Goal: Register for event/course

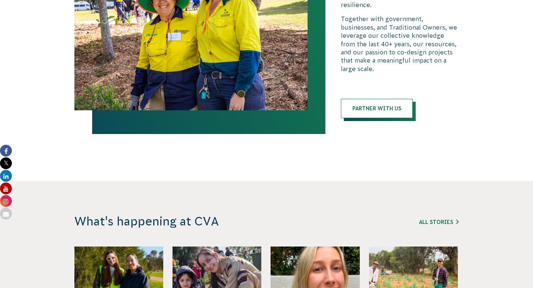
scroll to position [1964, 0]
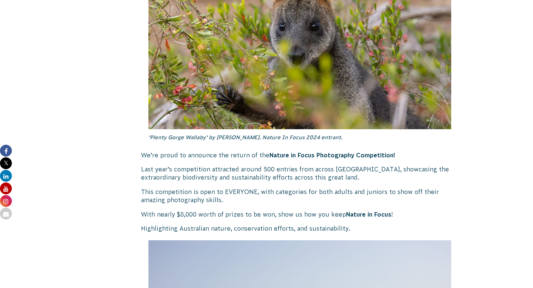
scroll to position [427, 0]
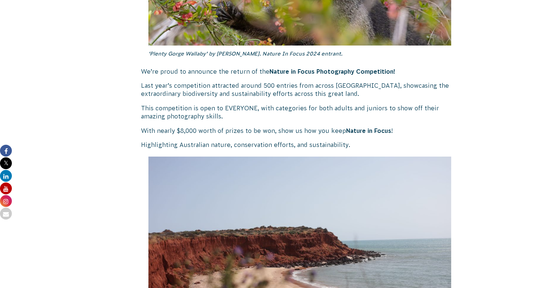
click at [169, 129] on p "With nearly $8,000 worth of prizes to be won, show us how you keep Nature in Fo…" at bounding box center [299, 131] width 317 height 8
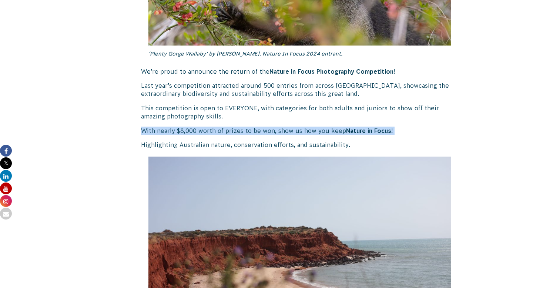
click at [169, 129] on p "With nearly $8,000 worth of prizes to be won, show us how you keep Nature in Fo…" at bounding box center [299, 131] width 317 height 8
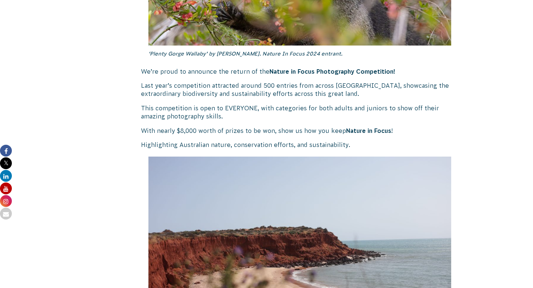
click at [190, 144] on p "Highlighting Australian nature, conservation efforts, and sustainability." at bounding box center [299, 145] width 317 height 8
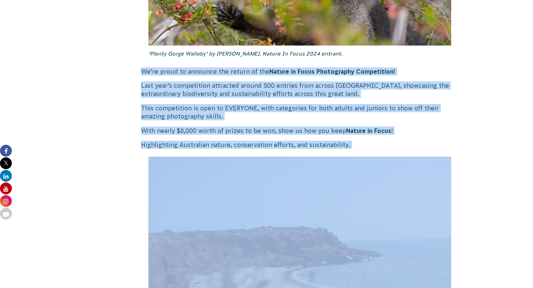
drag, startPoint x: 190, startPoint y: 144, endPoint x: 182, endPoint y: 73, distance: 71.4
click at [182, 73] on p "We’re proud to announce the return of the Nature in Focus Photography Competiti…" at bounding box center [299, 71] width 317 height 8
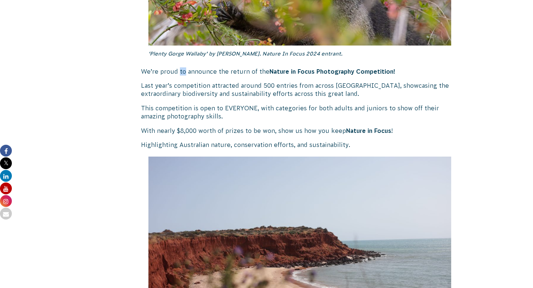
click at [182, 73] on p "We’re proud to announce the return of the Nature in Focus Photography Competiti…" at bounding box center [299, 71] width 317 height 8
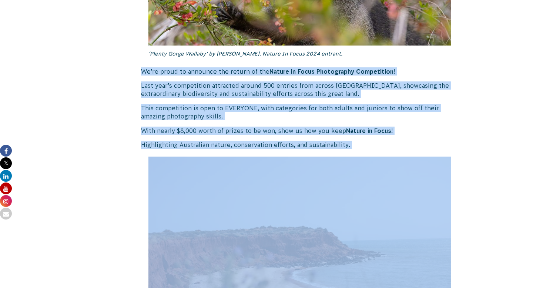
drag, startPoint x: 182, startPoint y: 73, endPoint x: 196, endPoint y: 150, distance: 78.1
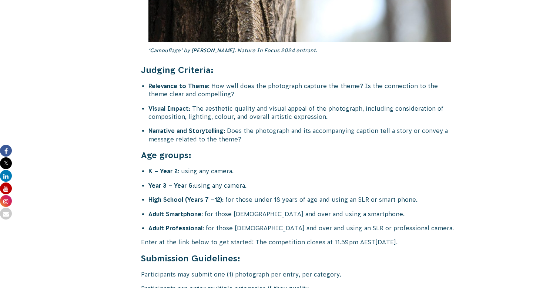
scroll to position [2885, 0]
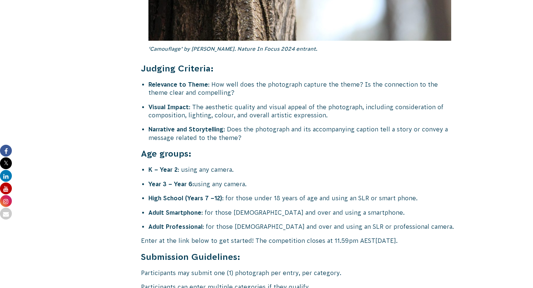
click at [262, 208] on li "Adult Smartphone : for those [DEMOGRAPHIC_DATA] and over and using a smartphone." at bounding box center [303, 212] width 310 height 8
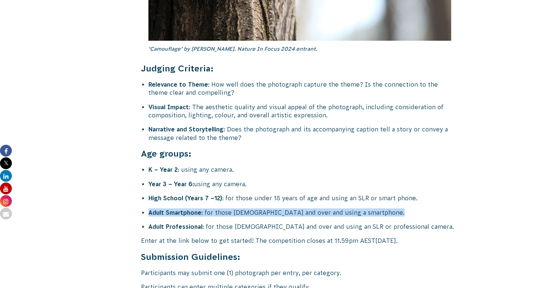
click at [262, 208] on li "Adult Smartphone : for those [DEMOGRAPHIC_DATA] and over and using a smartphone." at bounding box center [303, 212] width 310 height 8
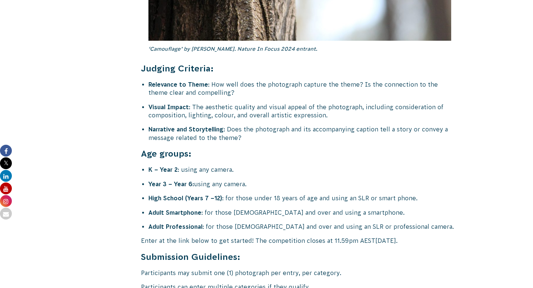
click at [257, 194] on li "High School (Years 7 –12) : for those under 18 years of age and using an SLR or…" at bounding box center [303, 198] width 310 height 8
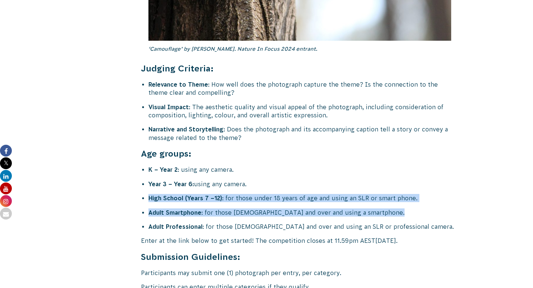
drag, startPoint x: 257, startPoint y: 171, endPoint x: 263, endPoint y: 187, distance: 17.2
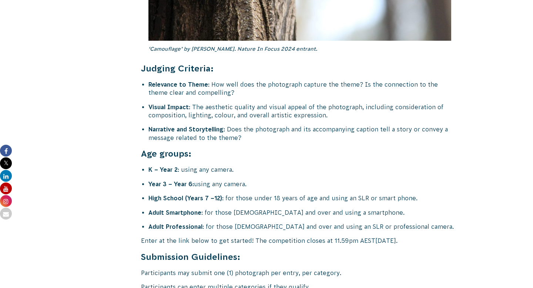
click at [267, 208] on li "Adult Smartphone : for those [DEMOGRAPHIC_DATA] and over and using a smartphone." at bounding box center [303, 212] width 310 height 8
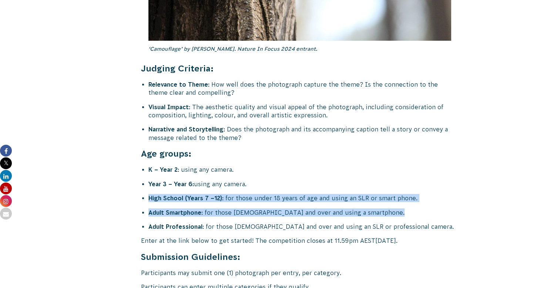
drag, startPoint x: 267, startPoint y: 186, endPoint x: 266, endPoint y: 170, distance: 16.7
click at [266, 194] on li "High School (Years 7 –12) : for those under 18 years of age and using an SLR or…" at bounding box center [303, 198] width 310 height 8
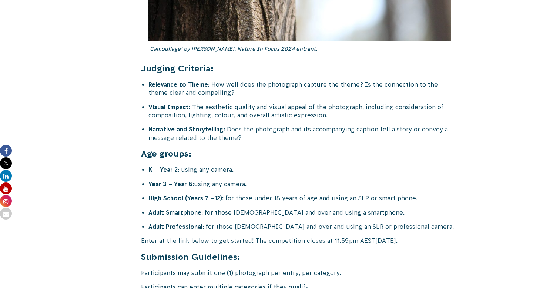
click at [171, 236] on p "Enter at the link below to get started! The competition closes at 11.59pm AEST[…" at bounding box center [299, 240] width 317 height 8
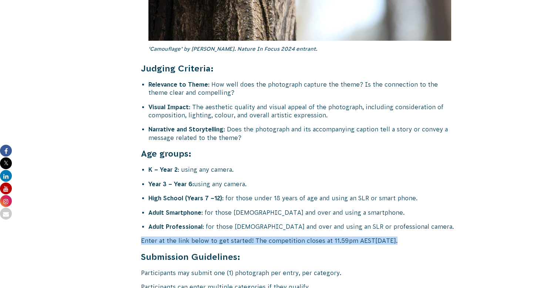
click at [171, 236] on p "Enter at the link below to get started! The competition closes at 11.59pm AEST[…" at bounding box center [299, 240] width 317 height 8
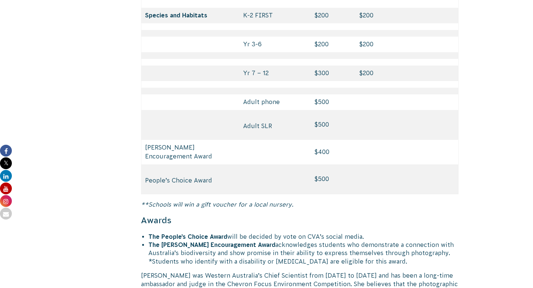
scroll to position [3544, 0]
click at [180, 201] on em "**Schools will win a gift voucher for a local nursery." at bounding box center [217, 204] width 152 height 7
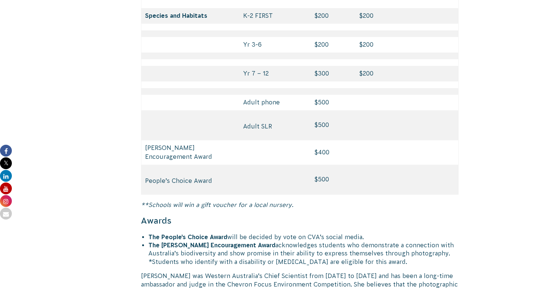
click at [154, 201] on em "**Schools will win a gift voucher for a local nursery." at bounding box center [217, 204] width 152 height 7
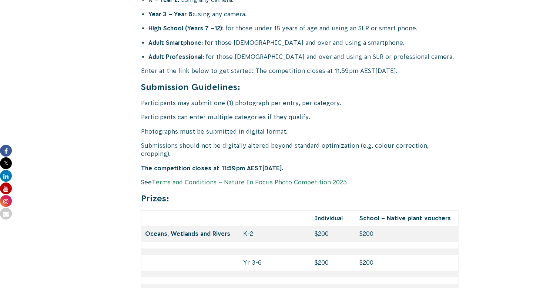
scroll to position [3053, 0]
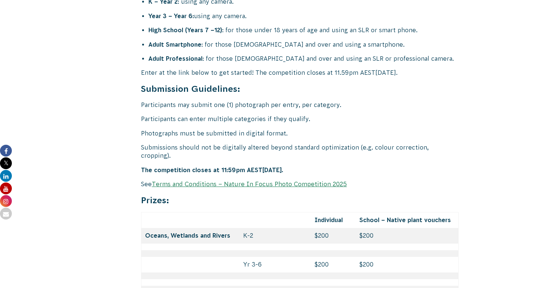
click at [202, 143] on p "Submissions should not be digitally altered beyond standard optimization (e.g. …" at bounding box center [299, 151] width 317 height 17
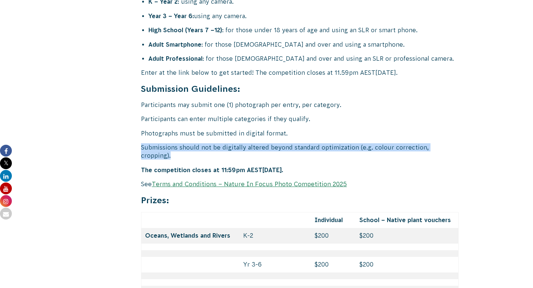
click at [202, 143] on p "Submissions should not be digitally altered beyond standard optimization (e.g. …" at bounding box center [299, 151] width 317 height 17
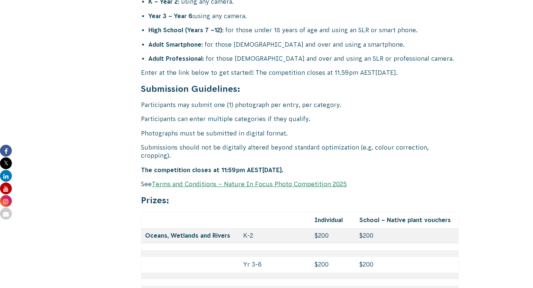
click at [174, 115] on p "Participants can enter multiple categories if they qualify." at bounding box center [299, 119] width 317 height 8
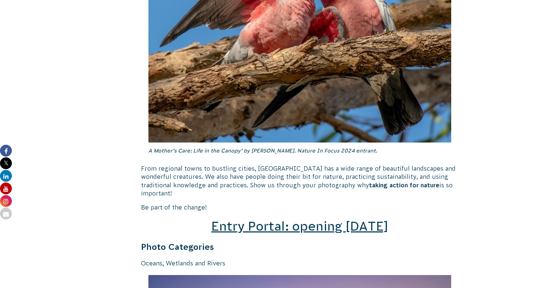
scroll to position [970, 0]
click at [296, 219] on span "Entry Portal: opening [DATE]" at bounding box center [299, 226] width 177 height 14
